Goal: Find specific page/section: Find specific page/section

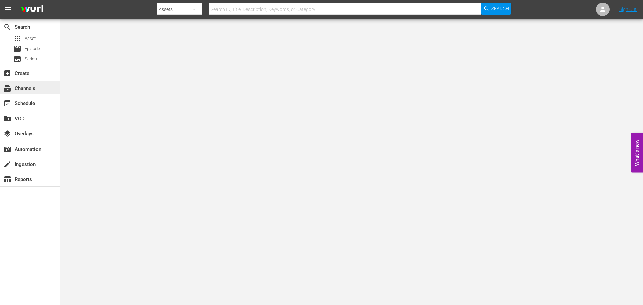
click at [19, 83] on div "subscriptions Channels" at bounding box center [30, 87] width 60 height 13
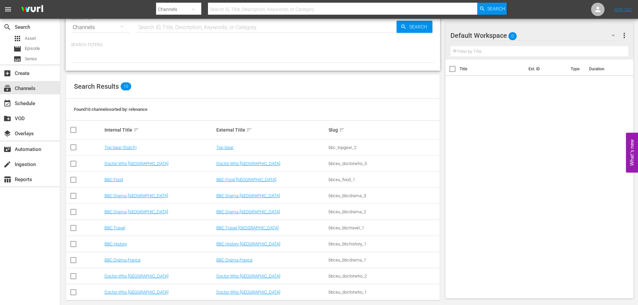
scroll to position [23, 0]
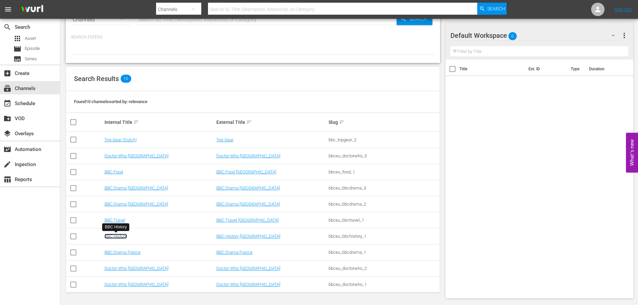
click at [120, 236] on link "BBC History" at bounding box center [115, 236] width 22 height 5
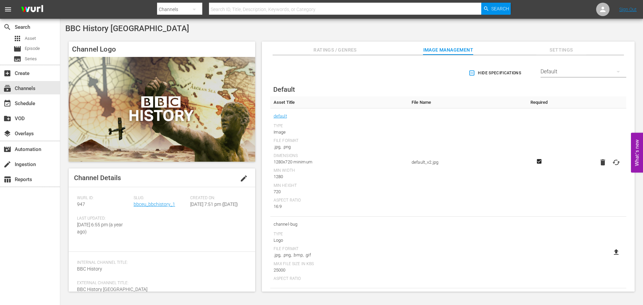
click at [355, 49] on span "Ratings / Genres" at bounding box center [335, 50] width 50 height 8
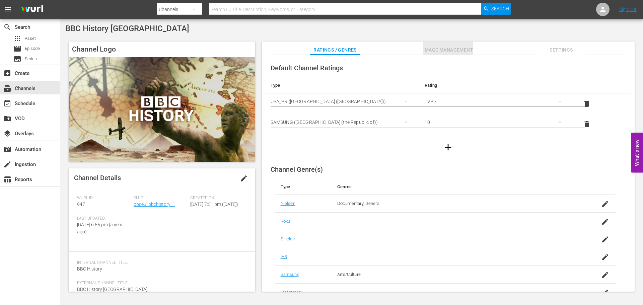
click at [441, 49] on span "Image Management" at bounding box center [448, 50] width 50 height 8
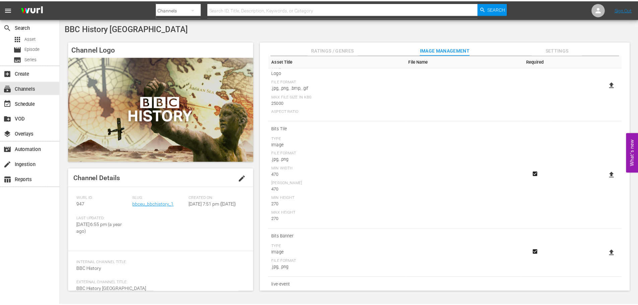
scroll to position [233, 0]
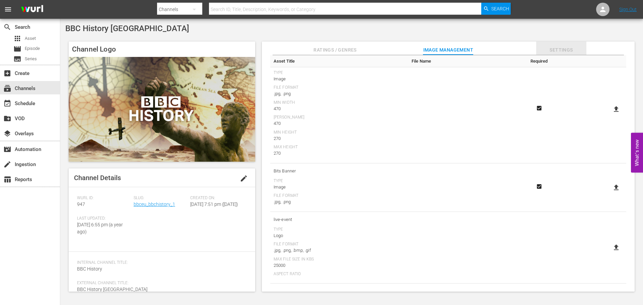
click at [556, 46] on button "Settings" at bounding box center [561, 48] width 50 height 13
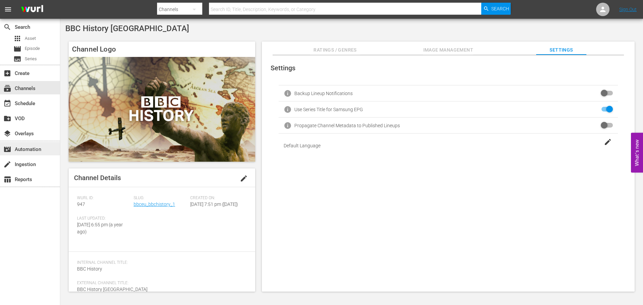
click at [32, 151] on div "movie_filter Automation" at bounding box center [19, 148] width 38 height 6
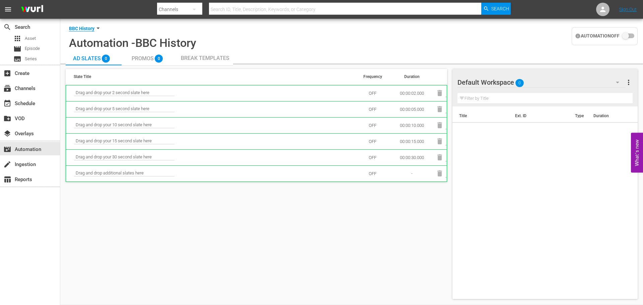
click at [141, 57] on span "Promos" at bounding box center [143, 58] width 22 height 6
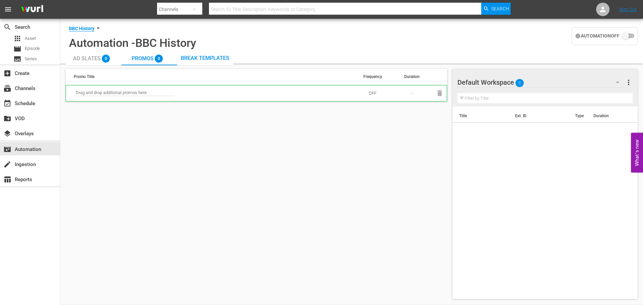
click at [196, 56] on span "Break Templates" at bounding box center [205, 58] width 49 height 6
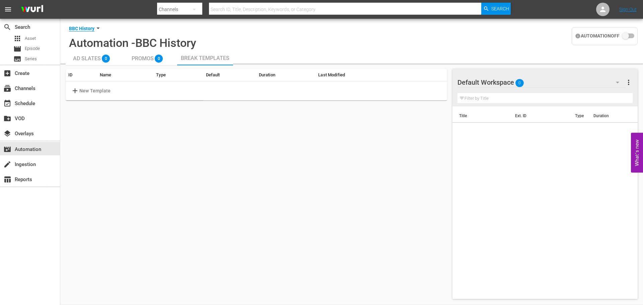
click at [96, 26] on icon at bounding box center [97, 27] width 7 height 7
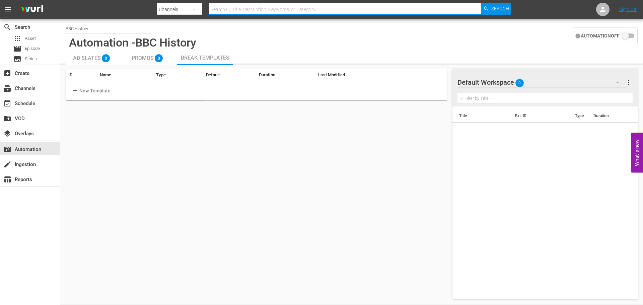
click at [264, 13] on input "text" at bounding box center [345, 9] width 272 height 16
type input "sting"
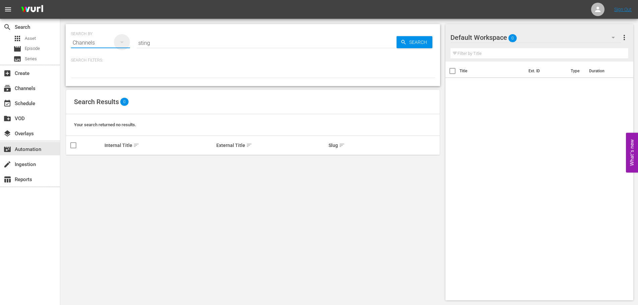
click at [123, 41] on icon "button" at bounding box center [122, 42] width 8 height 8
click at [85, 98] on div "Assets" at bounding box center [92, 98] width 27 height 11
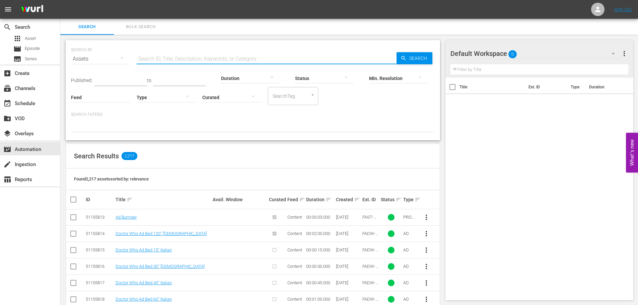
click at [164, 59] on input "text" at bounding box center [267, 59] width 260 height 16
type input "ad bumper"
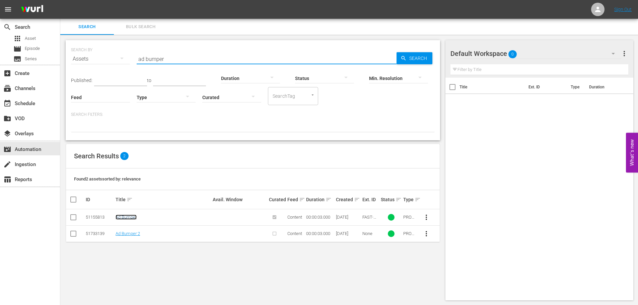
click at [130, 218] on link "Ad Bumper" at bounding box center [126, 217] width 21 height 5
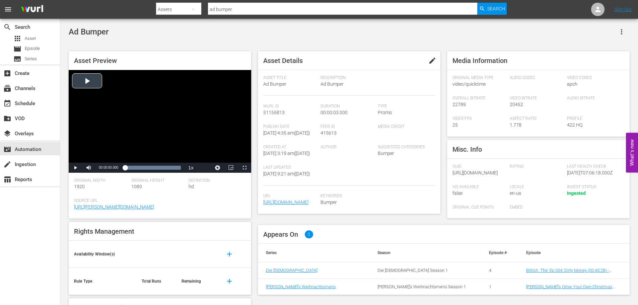
click at [85, 80] on div "Video Player" at bounding box center [160, 116] width 182 height 93
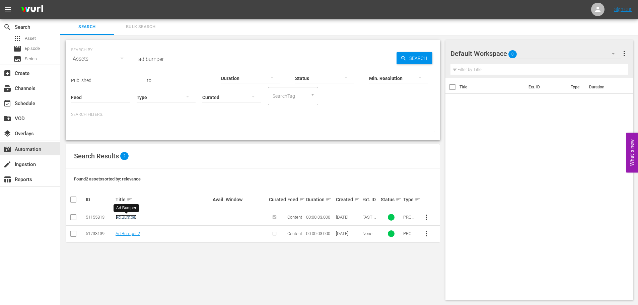
click at [127, 217] on link "Ad Bumper" at bounding box center [126, 217] width 21 height 5
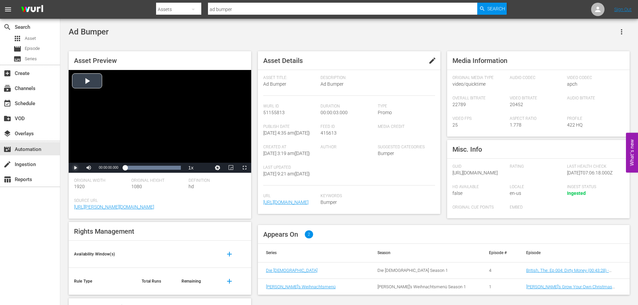
click at [75, 168] on span "Video Player" at bounding box center [75, 168] width 0 height 0
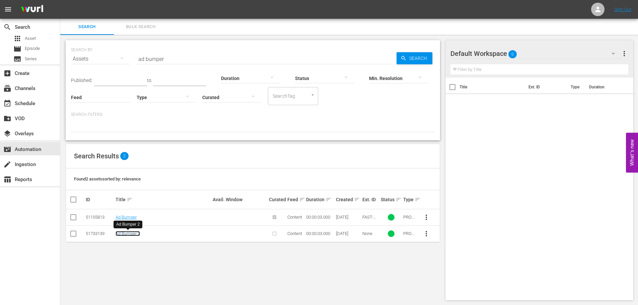
click at [131, 234] on link "Ad Bumper 2" at bounding box center [128, 233] width 24 height 5
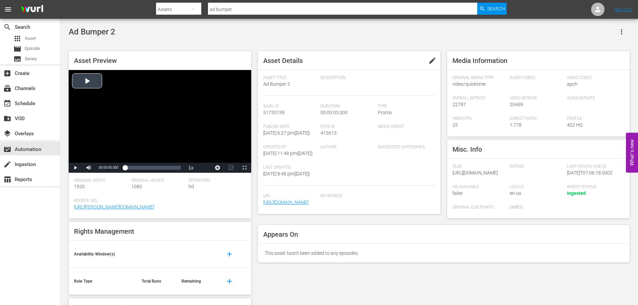
click at [90, 81] on div "Video Player" at bounding box center [160, 116] width 182 height 93
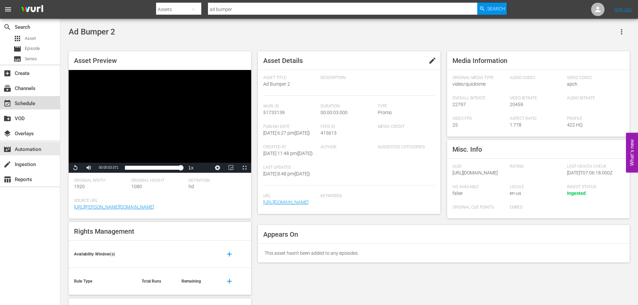
click at [18, 105] on div "event_available Schedule" at bounding box center [19, 102] width 38 height 6
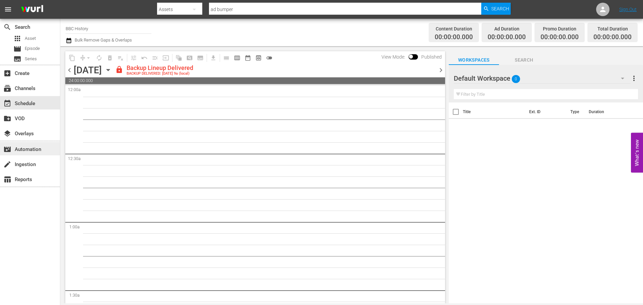
click at [19, 151] on div "movie_filter Automation" at bounding box center [19, 148] width 38 height 6
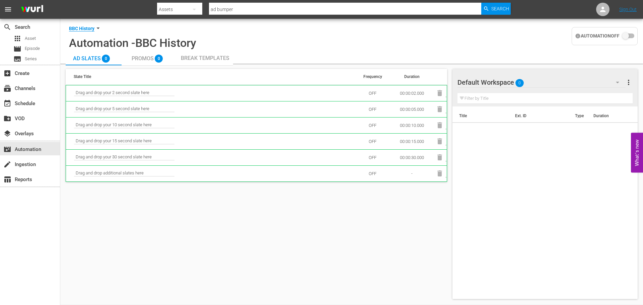
click at [141, 60] on span "Promos" at bounding box center [143, 58] width 22 height 6
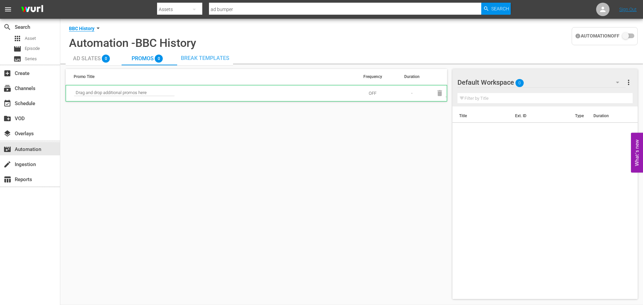
click at [207, 59] on span "Break Templates" at bounding box center [205, 58] width 49 height 6
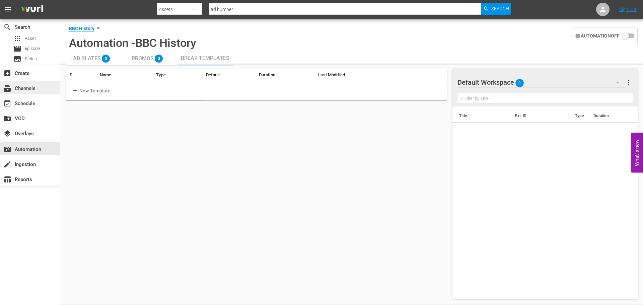
click at [18, 88] on div "subscriptions Channels" at bounding box center [19, 87] width 38 height 6
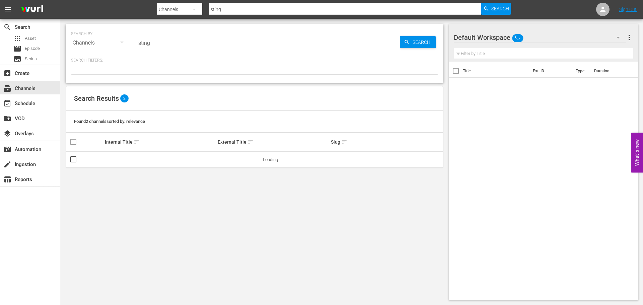
type input "sting"
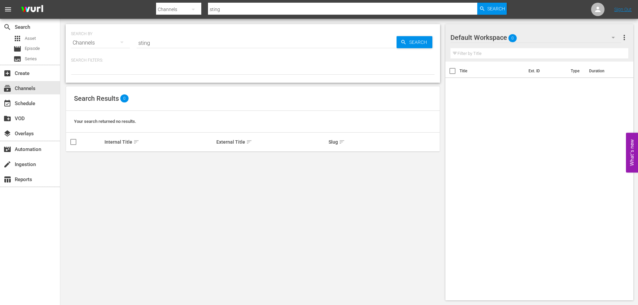
click at [119, 42] on icon "button" at bounding box center [122, 42] width 8 height 8
click at [89, 88] on div "Episodes" at bounding box center [92, 87] width 27 height 11
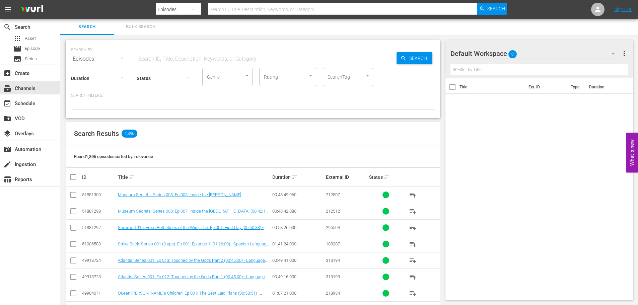
click at [151, 55] on input "text" at bounding box center [267, 59] width 260 height 16
type input "sting"
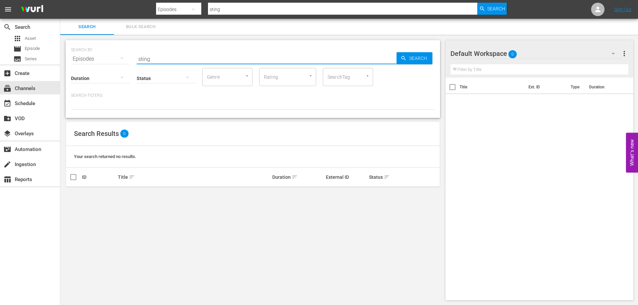
type input "sting"
click at [122, 58] on icon "button" at bounding box center [121, 59] width 3 height 2
click at [93, 103] on div "Episodes" at bounding box center [92, 103] width 27 height 11
click at [410, 59] on span "Search" at bounding box center [419, 58] width 26 height 12
click at [120, 56] on icon "button" at bounding box center [122, 58] width 8 height 8
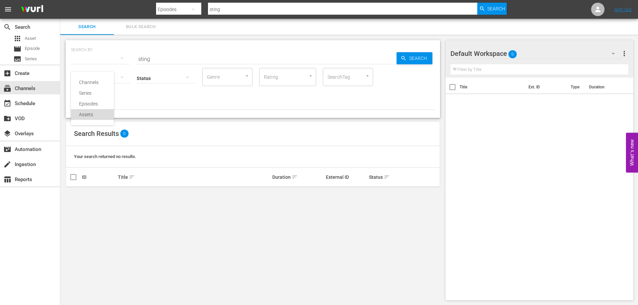
click at [81, 116] on div "Assets" at bounding box center [92, 114] width 27 height 11
type input "ad bumper"
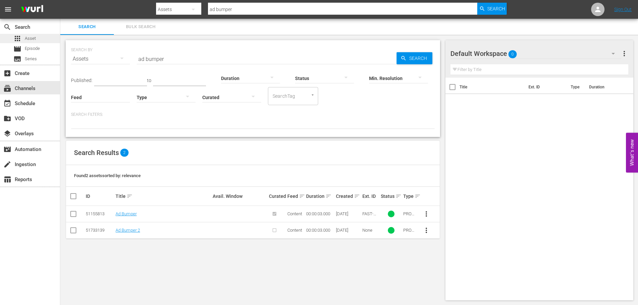
click at [26, 34] on div "apps Asset" at bounding box center [24, 38] width 22 height 9
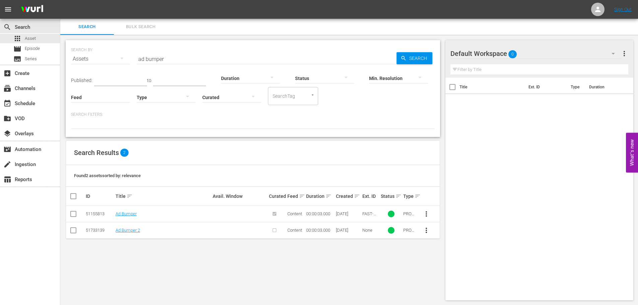
click at [141, 28] on span "Bulk Search" at bounding box center [141, 27] width 46 height 8
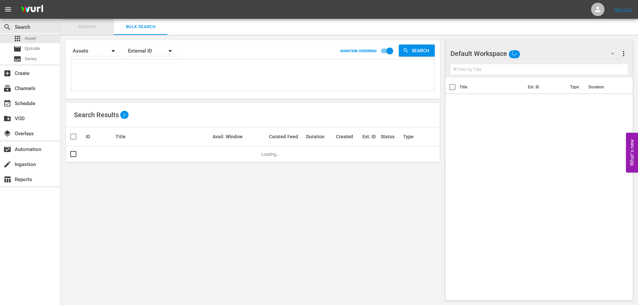
click at [87, 28] on span "Search" at bounding box center [87, 27] width 46 height 8
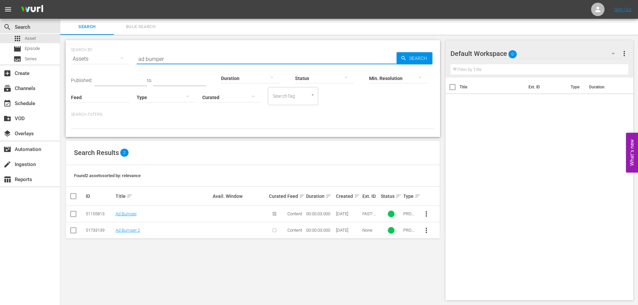
click at [176, 60] on input "ad bumper" at bounding box center [267, 59] width 260 height 16
type input "a"
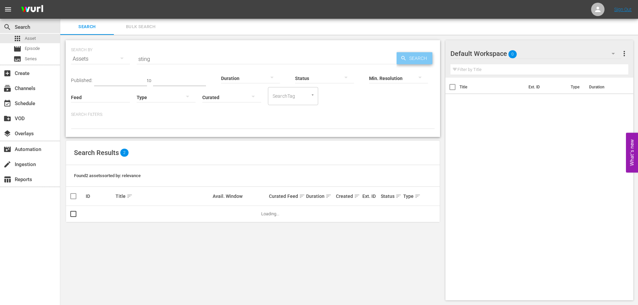
click at [410, 61] on span "Search" at bounding box center [419, 58] width 26 height 12
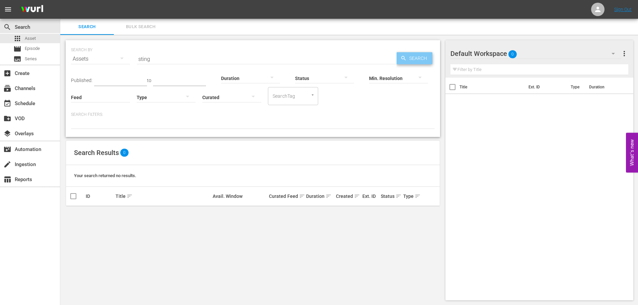
click at [417, 58] on span "Search" at bounding box center [419, 58] width 26 height 12
click at [158, 64] on input "sting" at bounding box center [267, 59] width 260 height 16
click at [123, 98] on input "Feed" at bounding box center [100, 98] width 59 height 24
click at [169, 61] on input "sting" at bounding box center [267, 59] width 260 height 16
type input "s"
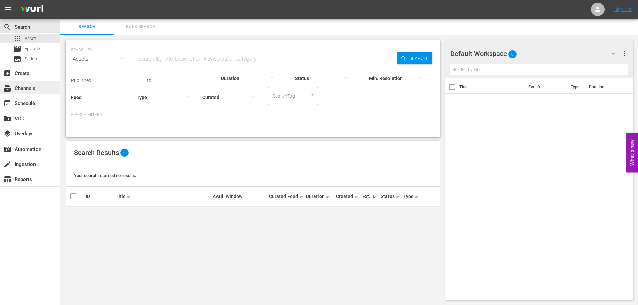
click at [24, 90] on div "subscriptions Channels" at bounding box center [19, 87] width 38 height 6
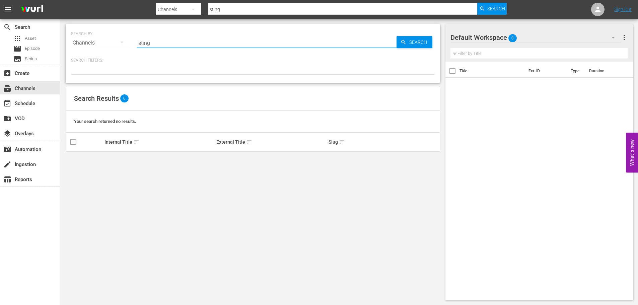
drag, startPoint x: 158, startPoint y: 42, endPoint x: 128, endPoint y: 44, distance: 30.9
click at [128, 44] on div "SEARCH BY Search By Channels Search ID, Title, Description, Keywords, or Catego…" at bounding box center [253, 39] width 364 height 24
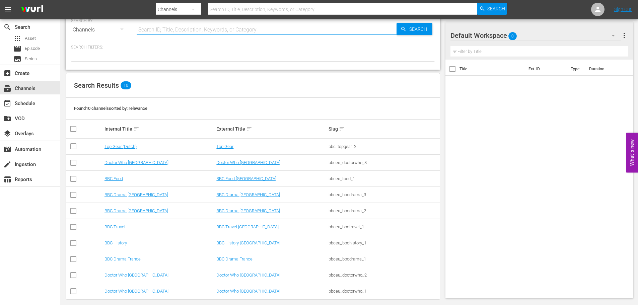
scroll to position [20, 0]
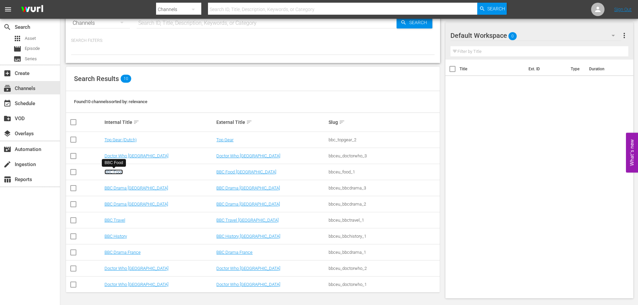
click at [112, 172] on link "BBC Food" at bounding box center [113, 171] width 18 height 5
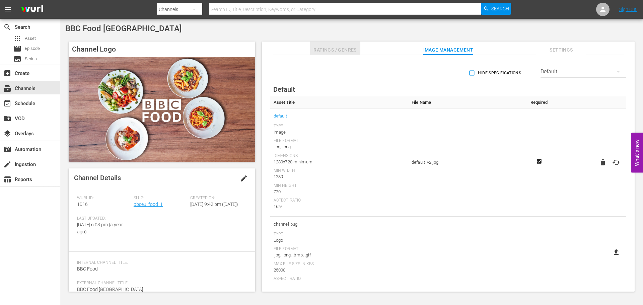
click at [332, 50] on span "Ratings / Genres" at bounding box center [335, 50] width 50 height 8
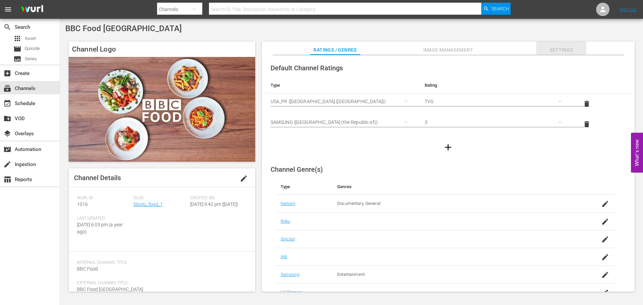
click at [565, 51] on span "Settings" at bounding box center [561, 50] width 50 height 8
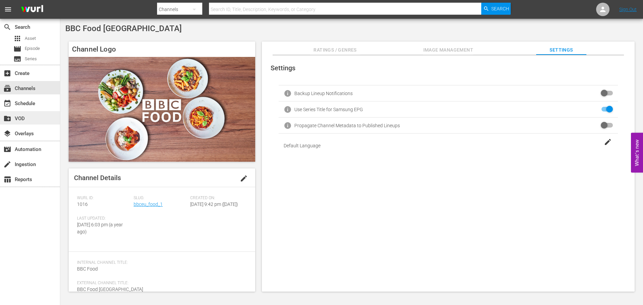
click at [17, 117] on div "create_new_folder VOD" at bounding box center [19, 118] width 38 height 6
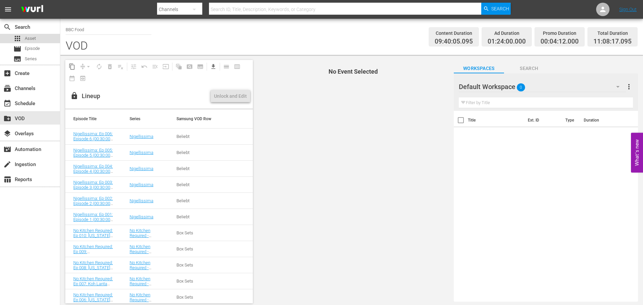
click at [33, 38] on span "Asset" at bounding box center [30, 38] width 11 height 7
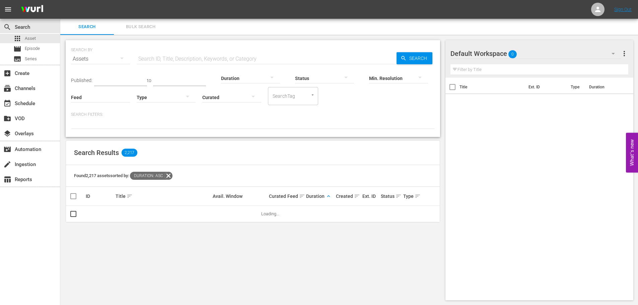
click at [330, 196] on span "keyboard_arrow_up" at bounding box center [328, 196] width 6 height 6
drag, startPoint x: 328, startPoint y: 196, endPoint x: 331, endPoint y: 195, distance: 3.6
click at [329, 196] on span "keyboard_arrow_down" at bounding box center [328, 196] width 6 height 6
click at [327, 195] on span "keyboard_arrow_up" at bounding box center [328, 196] width 6 height 6
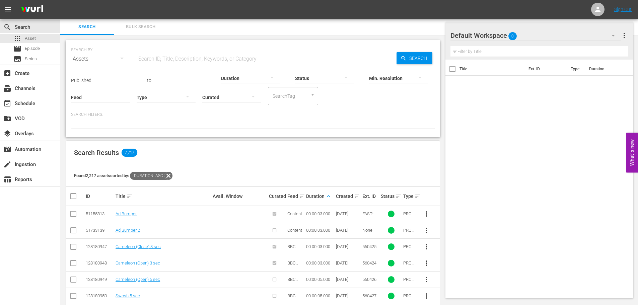
scroll to position [100, 0]
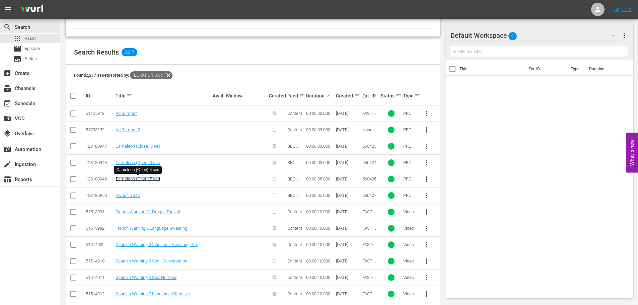
click at [141, 181] on link "Cameleon (Open) 5 sec" at bounding box center [138, 178] width 45 height 5
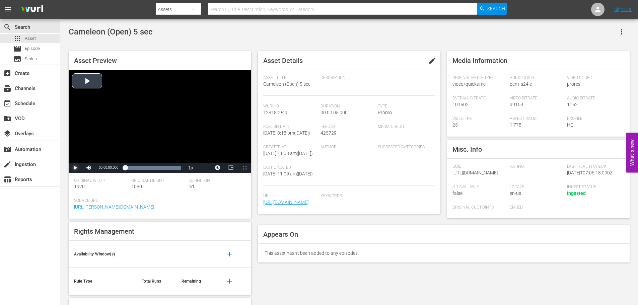
click at [75, 168] on span "Video Player" at bounding box center [75, 168] width 0 height 0
drag, startPoint x: 205, startPoint y: 133, endPoint x: 151, endPoint y: 145, distance: 55.3
click at [151, 145] on div "Video Player" at bounding box center [160, 116] width 182 height 93
drag, startPoint x: 140, startPoint y: 86, endPoint x: 120, endPoint y: 113, distance: 33.4
click at [120, 113] on div "Video Player" at bounding box center [160, 116] width 182 height 93
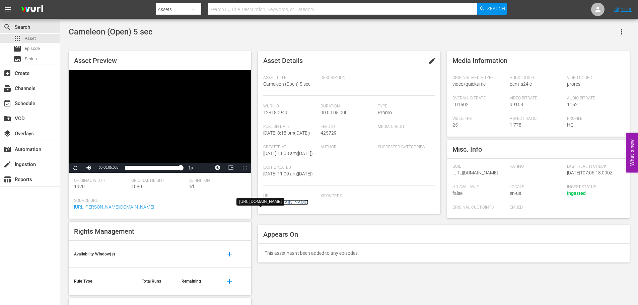
click at [286, 205] on link "[URL][DOMAIN_NAME]" at bounding box center [285, 202] width 45 height 5
click at [485, 257] on div "Asset Details edit Asset Title: Cameleon (Open) 5 sec Description: [PERSON_NAME…" at bounding box center [443, 157] width 378 height 218
click at [44, 200] on div "search Search apps Asset movie Episode subtitles Series add_box Create subscrip…" at bounding box center [30, 171] width 60 height 305
click at [75, 168] on span "Video Player" at bounding box center [75, 168] width 0 height 0
drag, startPoint x: 311, startPoint y: 86, endPoint x: 250, endPoint y: 89, distance: 61.0
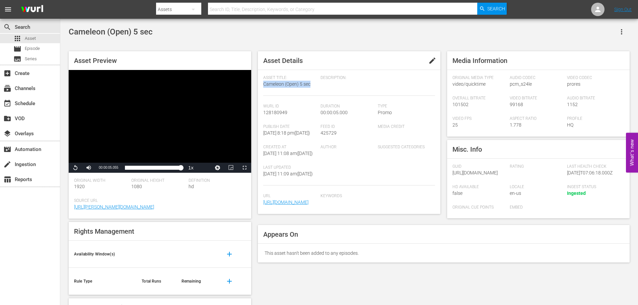
click at [258, 82] on div "Asset Details edit Asset Title: Cameleon (Open) 5 sec Description: [PERSON_NAME…" at bounding box center [349, 132] width 182 height 163
copy span "Cameleon (Open) 5 sec"
click at [218, 10] on input "text" at bounding box center [343, 9] width 270 height 16
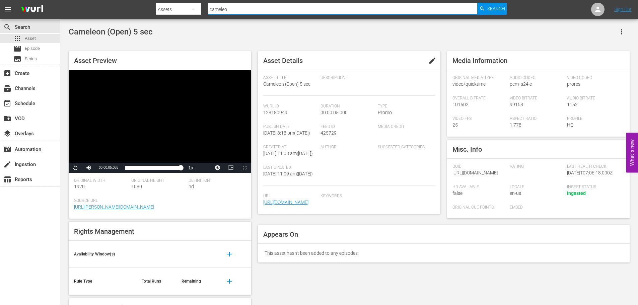
type input "cameleon"
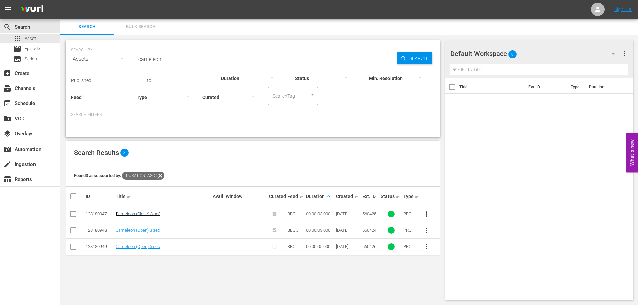
click at [140, 214] on link "Cameleon (Close) 3 sec" at bounding box center [138, 213] width 45 height 5
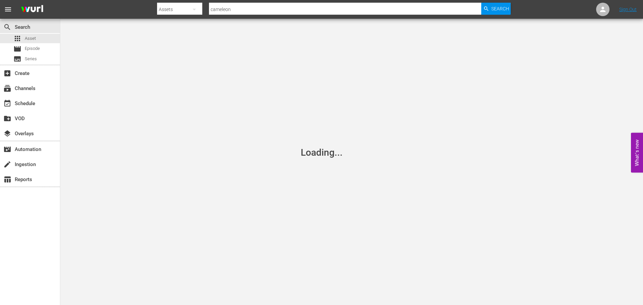
click at [366, 176] on div "Loading..." at bounding box center [321, 152] width 643 height 305
click at [213, 106] on div "Loading..." at bounding box center [321, 152] width 643 height 305
click at [214, 8] on input "cameleon" at bounding box center [345, 9] width 272 height 16
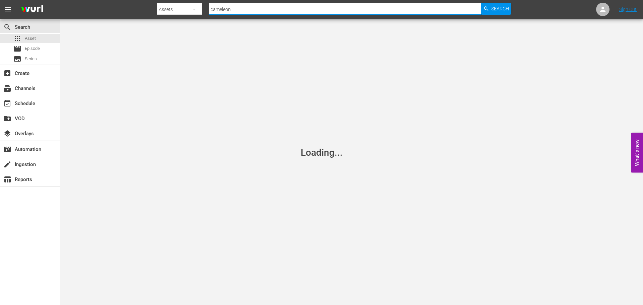
type input "chameleon"
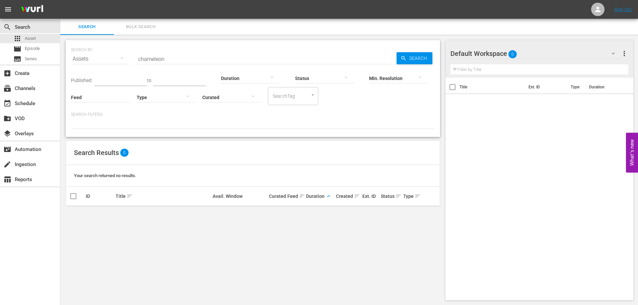
click at [168, 223] on div "SEARCH BY Search By Assets Search ID, Title, Description, Keywords, or Category…" at bounding box center [252, 170] width 385 height 271
